Goal: Navigation & Orientation: Find specific page/section

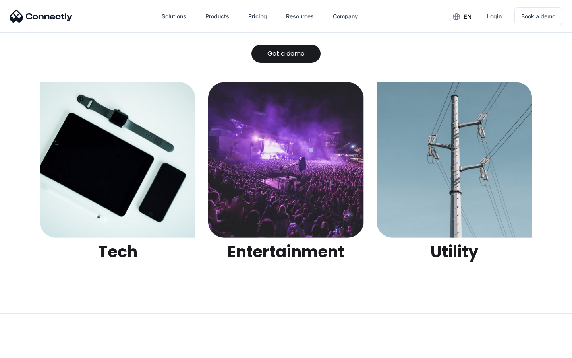
scroll to position [2508, 0]
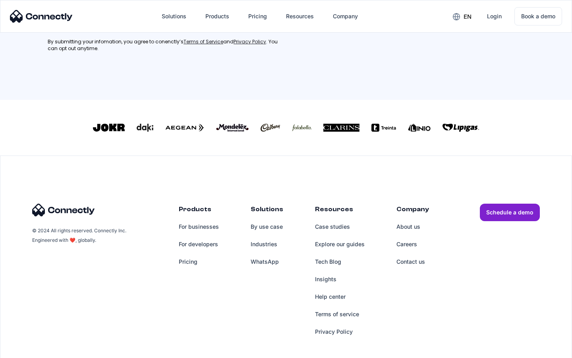
scroll to position [358, 0]
